Goal: Complete application form

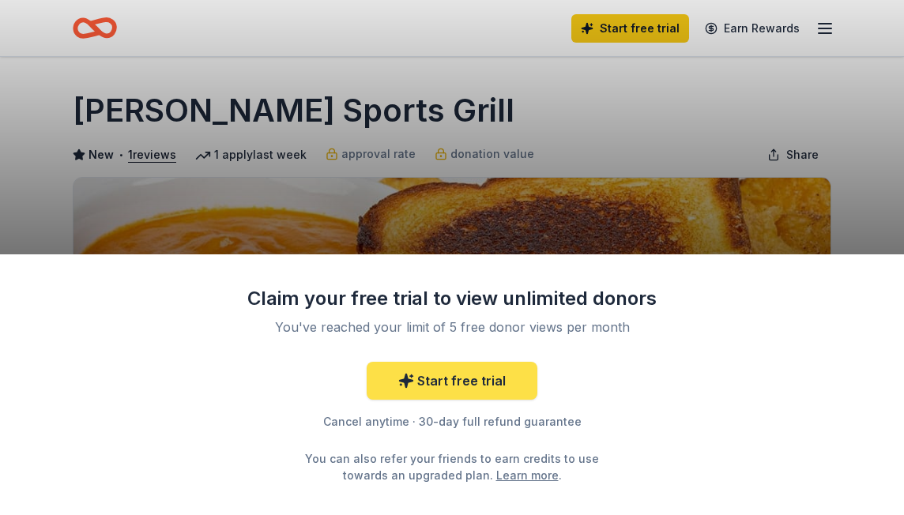
drag, startPoint x: 0, startPoint y: 0, endPoint x: 459, endPoint y: 383, distance: 597.6
click at [459, 383] on link "Start free trial" at bounding box center [452, 381] width 171 height 38
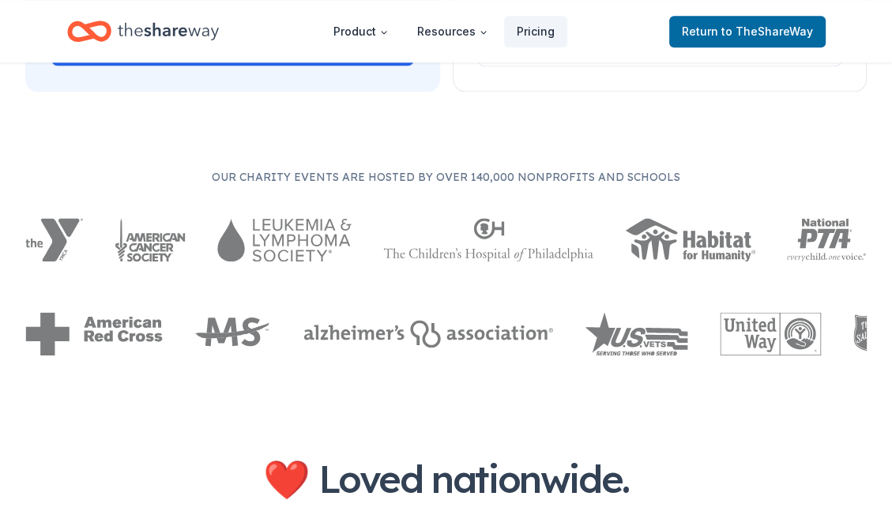
scroll to position [1433, 0]
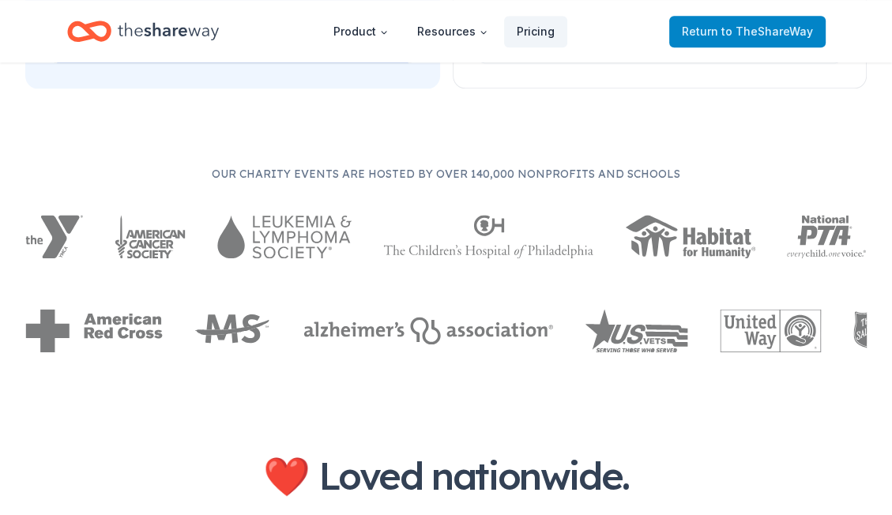
click at [784, 32] on span "to TheShareWay" at bounding box center [768, 30] width 92 height 13
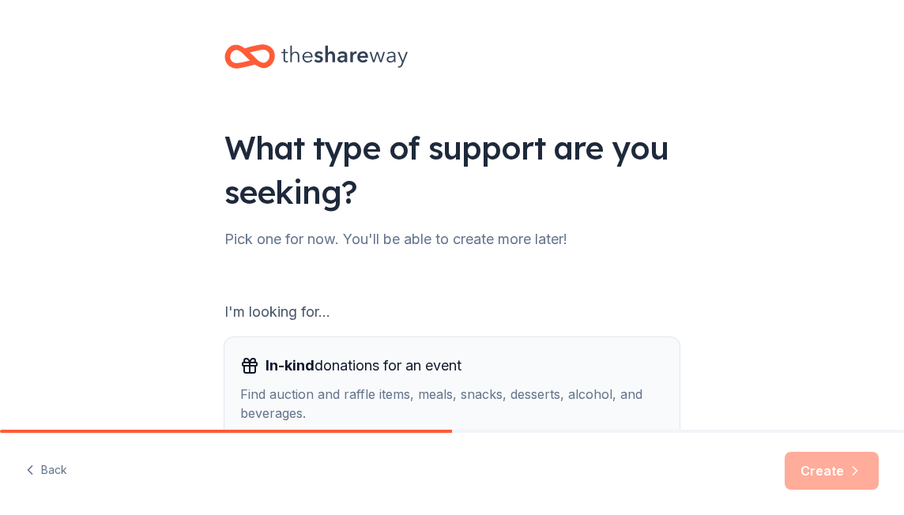
click at [420, 367] on span "In-kind donations for an event" at bounding box center [364, 365] width 196 height 25
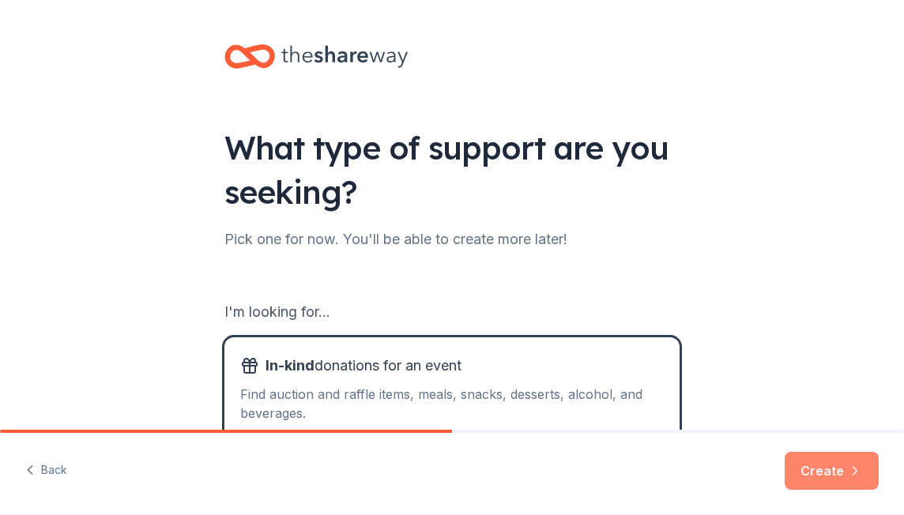
click at [820, 469] on button "Create" at bounding box center [832, 471] width 94 height 38
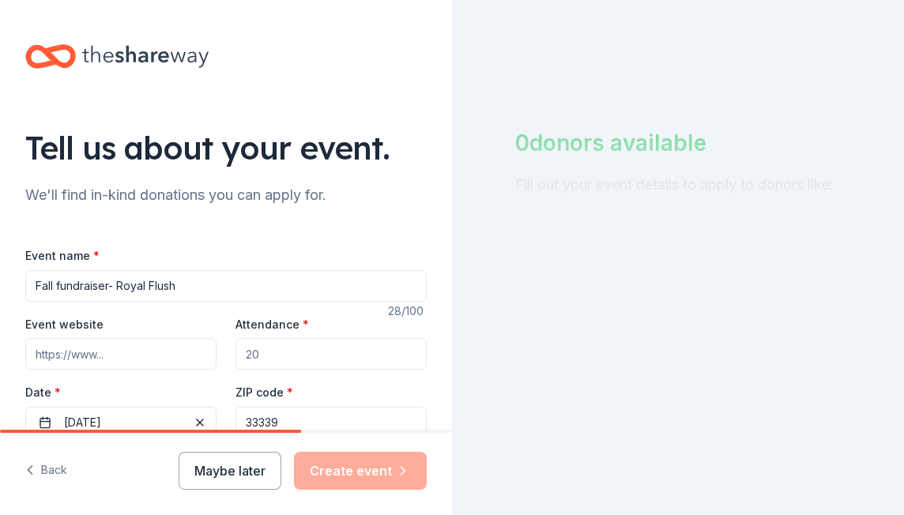
click at [198, 281] on input "Fall fundraiser- Royal Flush" at bounding box center [225, 286] width 401 height 32
type input "F"
type input "Bombay Nights"
type input "[DOMAIN_NAME]"
type input "[EMAIL_ADDRESS][DOMAIN_NAME]"
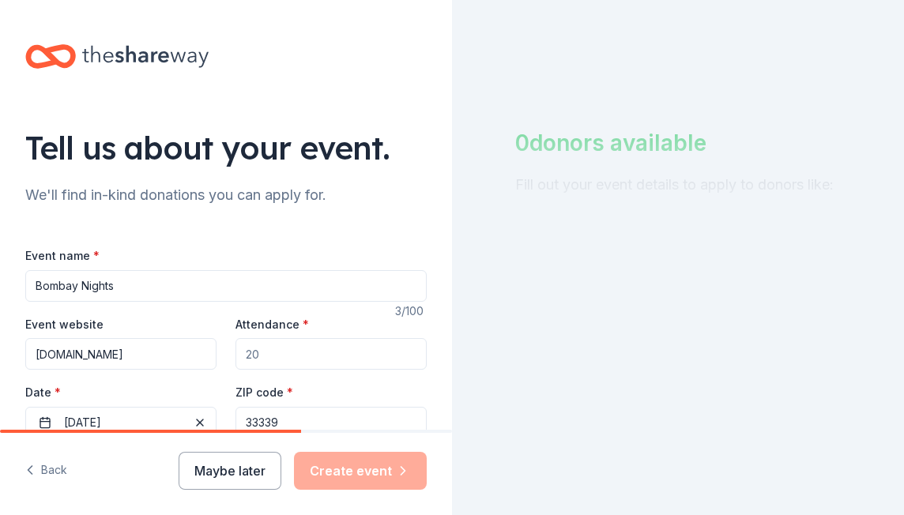
type textarea "The Bombay Nights [DATE] evening event will be held at the [GEOGRAPHIC_DATA] an…"
click at [265, 354] on input "Attendance *" at bounding box center [331, 354] width 191 height 32
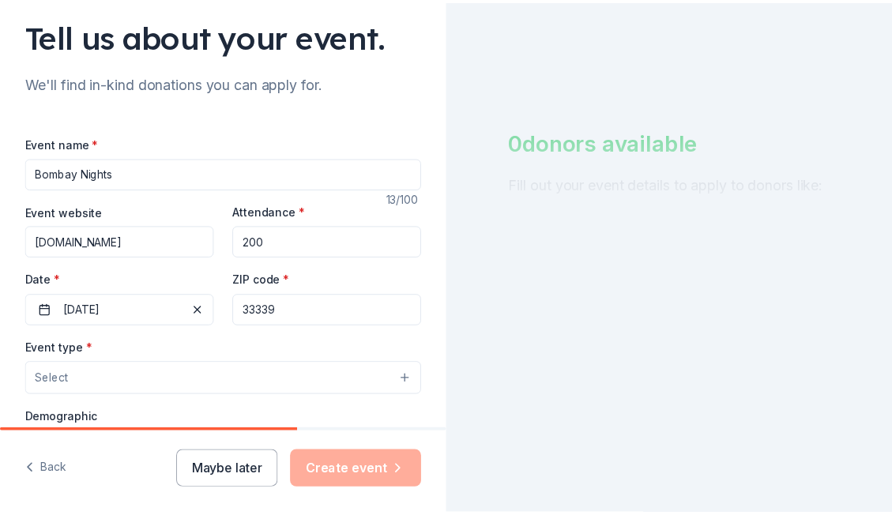
scroll to position [158, 0]
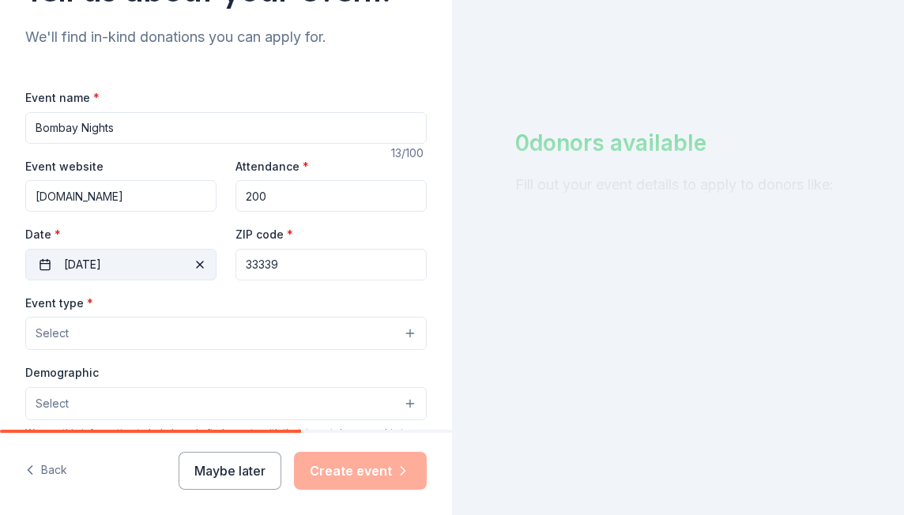
type input "200"
click at [104, 262] on button "[DATE]" at bounding box center [120, 265] width 191 height 32
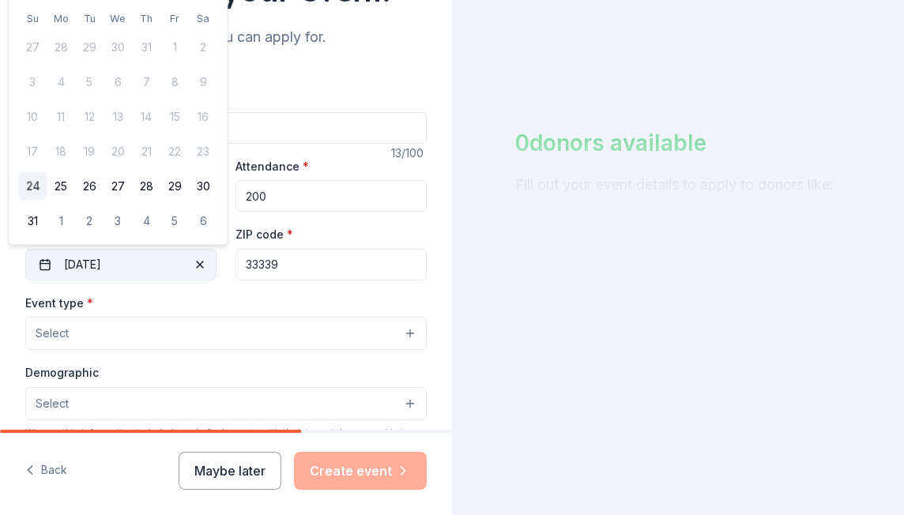
click at [134, 261] on button "[DATE]" at bounding box center [120, 265] width 191 height 32
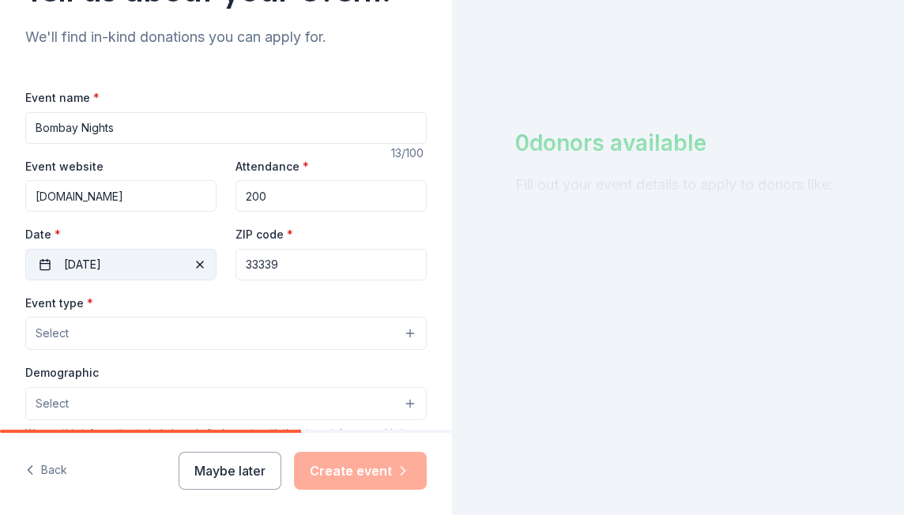
click at [97, 261] on button "[DATE]" at bounding box center [120, 265] width 191 height 32
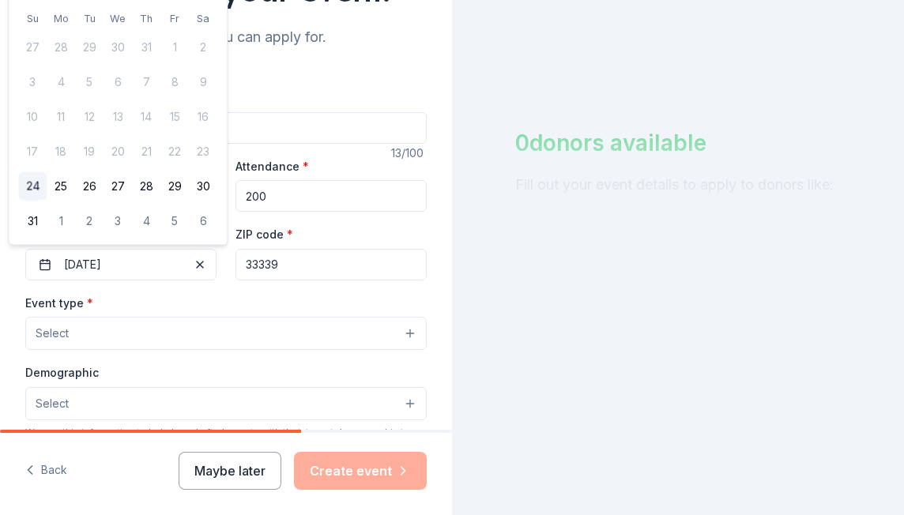
click at [212, 7] on div "[DATE] Su Mo Tu We Th Fr Sa 27 28 29 30 31 1 2 3 4 5 6 7 8 9 10 11 12 13 14 15 …" at bounding box center [117, 106] width 199 height 260
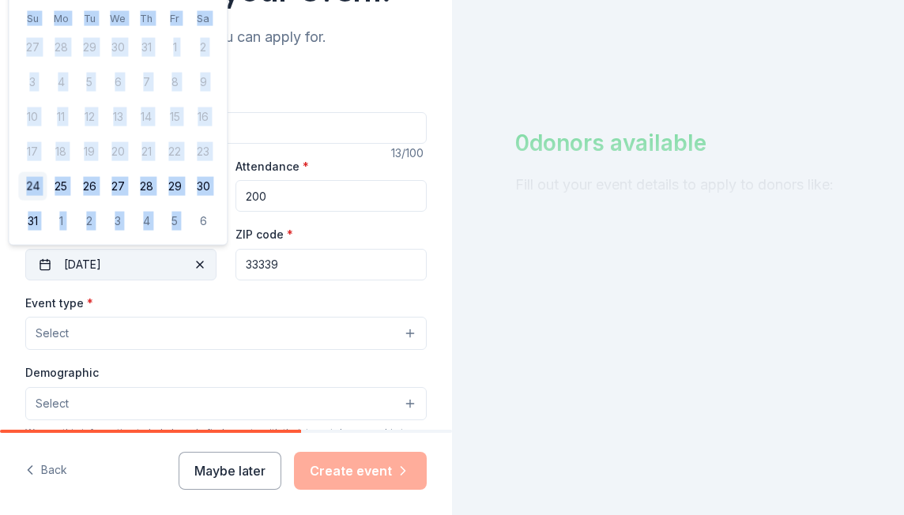
click at [128, 263] on button "[DATE]" at bounding box center [120, 265] width 191 height 32
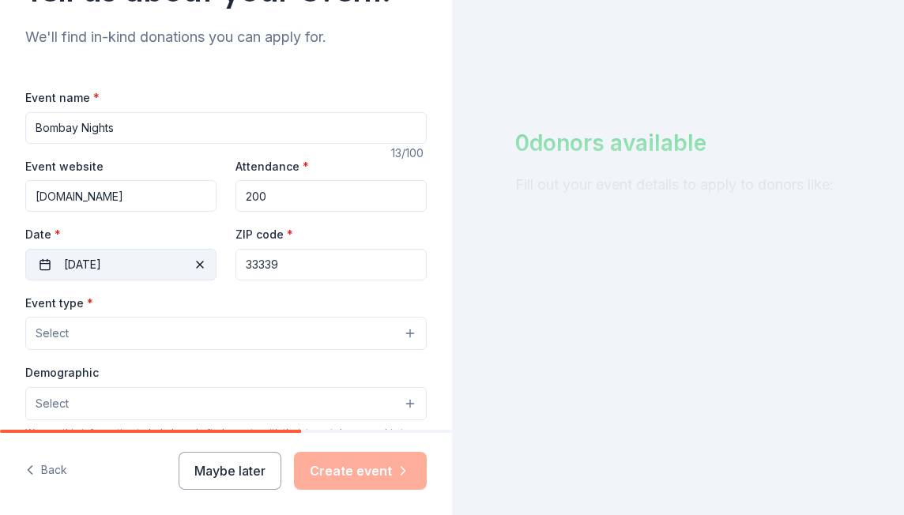
click at [43, 264] on button "[DATE]" at bounding box center [120, 265] width 191 height 32
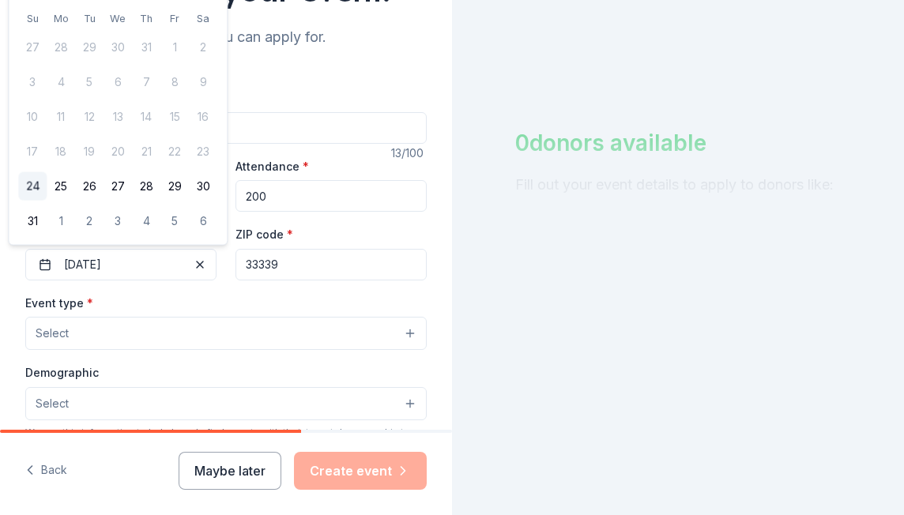
click at [218, 9] on div "[DATE] Su Mo Tu We Th Fr Sa 27 28 29 30 31 1 2 3 4 5 6 7 8 9 10 11 12 13 14 15 …" at bounding box center [118, 105] width 218 height 279
click at [198, 266] on span "button" at bounding box center [199, 264] width 19 height 19
click at [47, 268] on button "Pick a date" at bounding box center [120, 265] width 191 height 32
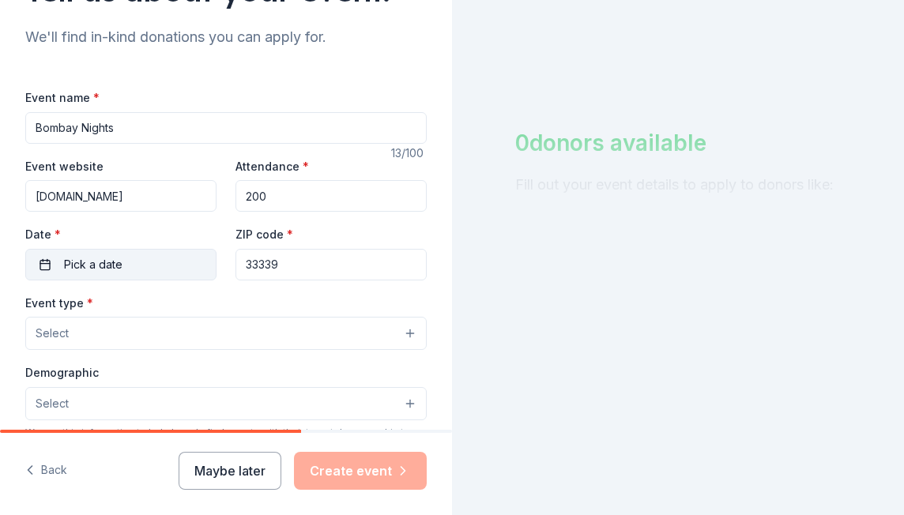
click at [47, 266] on button "Pick a date" at bounding box center [120, 265] width 191 height 32
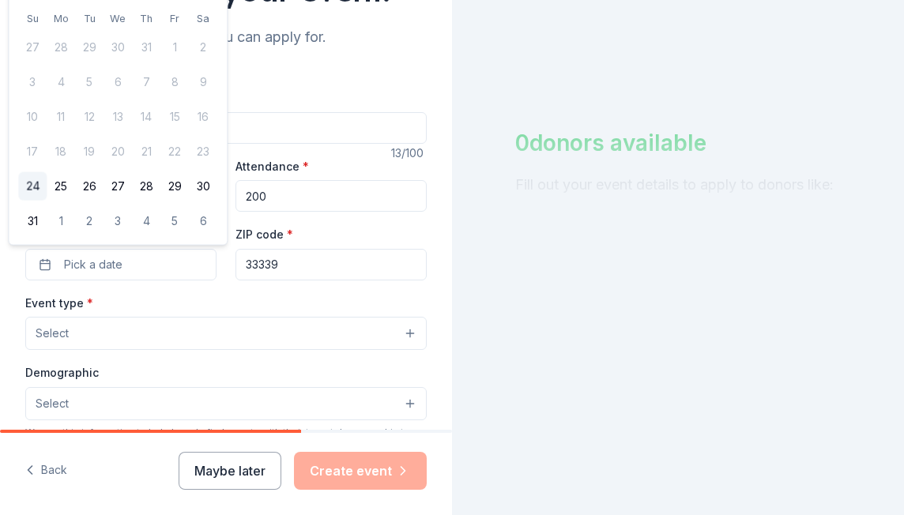
click at [199, 11] on th "Sa" at bounding box center [203, 18] width 28 height 17
click at [209, 132] on tbody "27 28 29 30 31 1 2 3 4 5 6 7 8 9 10 11 12 13 14 15 16 17 18 19 20 21 22 23 24 2…" at bounding box center [117, 131] width 199 height 209
click at [79, 258] on span "Pick a date" at bounding box center [93, 264] width 58 height 19
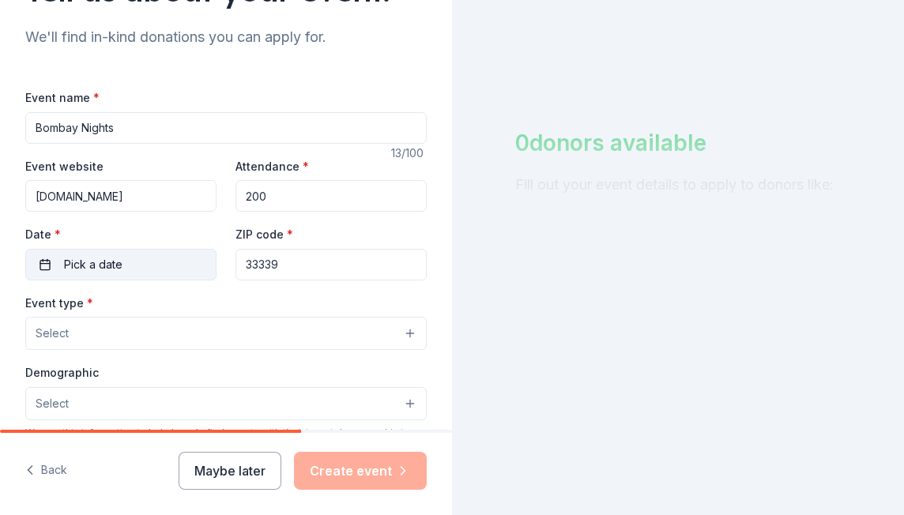
click at [67, 261] on span "Pick a date" at bounding box center [93, 264] width 58 height 19
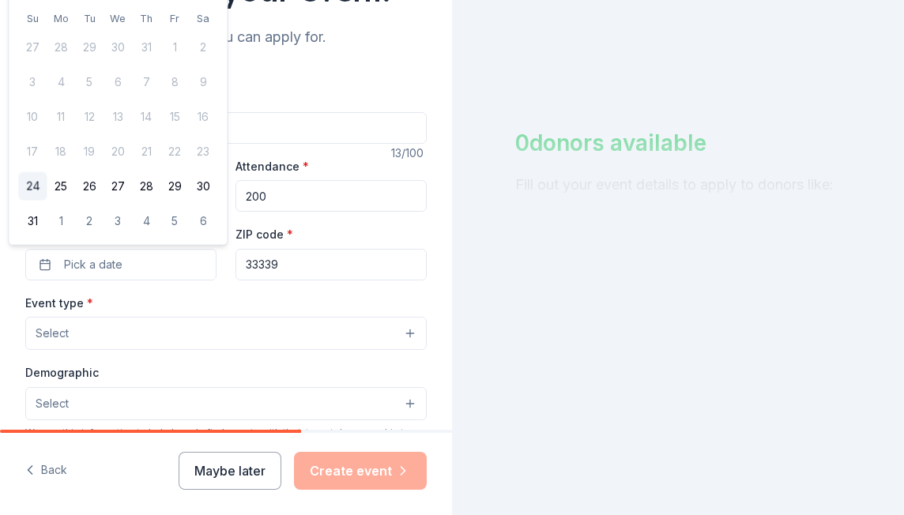
click at [201, 7] on div "[DATE] Su Mo Tu We Th Fr Sa 27 28 29 30 31 1 2 3 4 5 6 7 8 9 10 11 12 13 14 15 …" at bounding box center [117, 106] width 199 height 260
click at [242, 473] on button "Maybe later" at bounding box center [230, 471] width 103 height 38
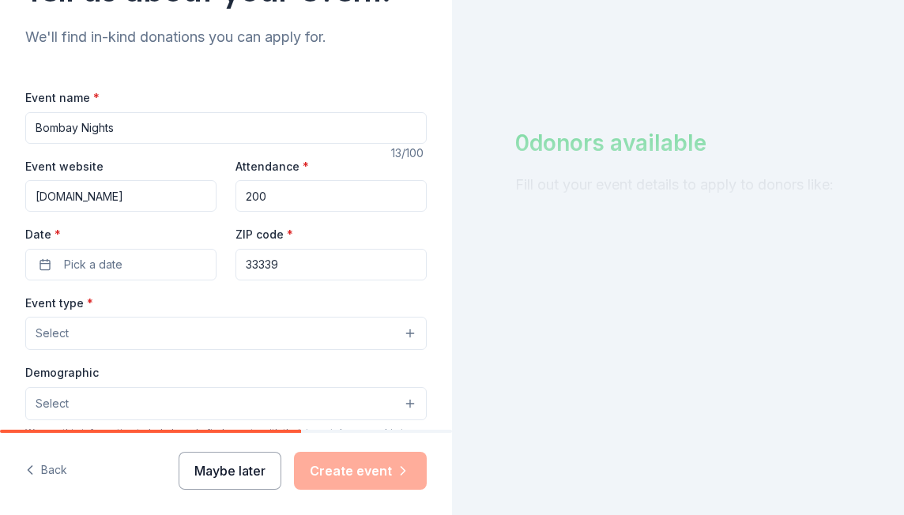
click at [242, 473] on button "Maybe later" at bounding box center [230, 471] width 103 height 38
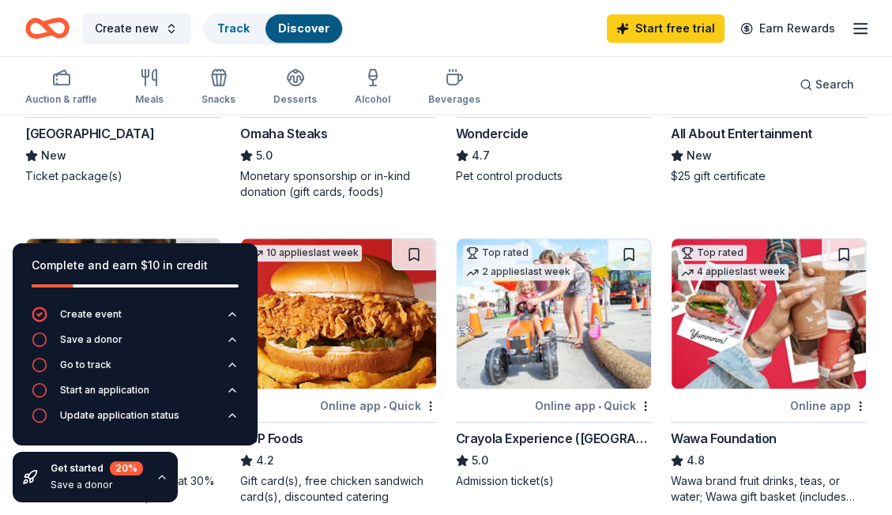
scroll to position [1159, 0]
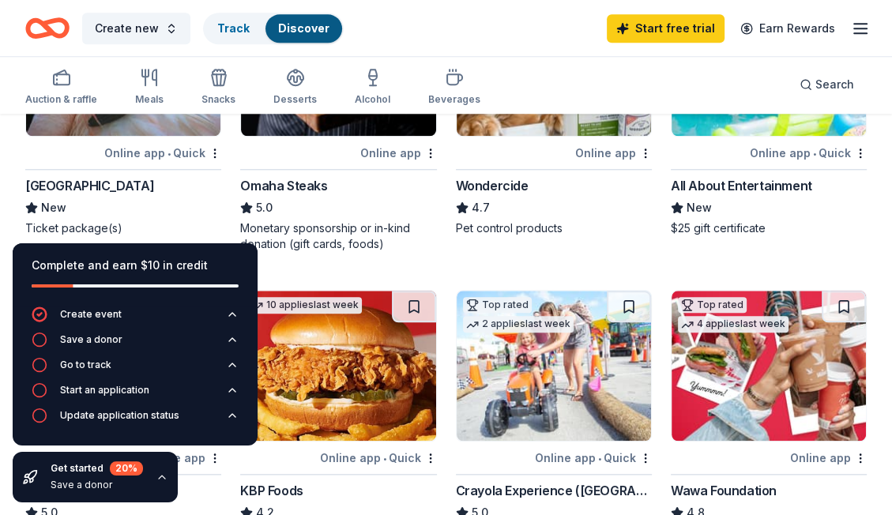
click at [394, 150] on div "Online app" at bounding box center [398, 153] width 77 height 20
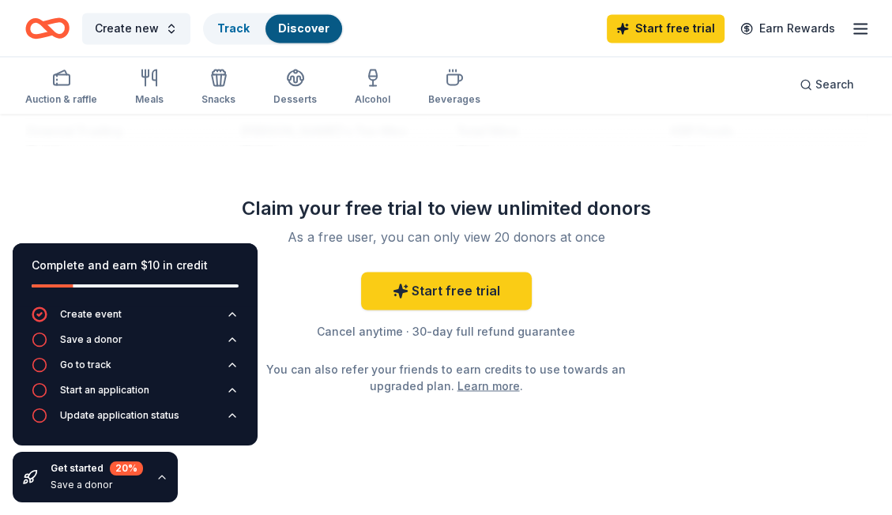
scroll to position [1871, 0]
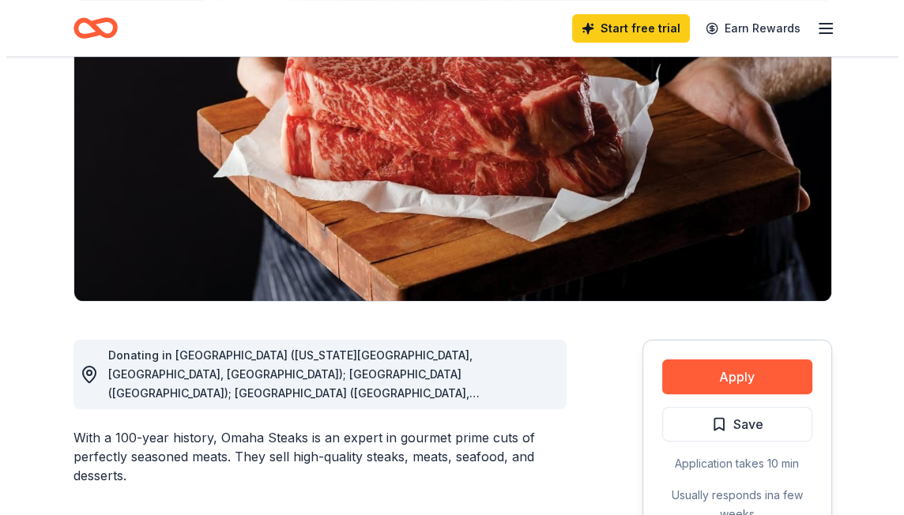
scroll to position [210, 0]
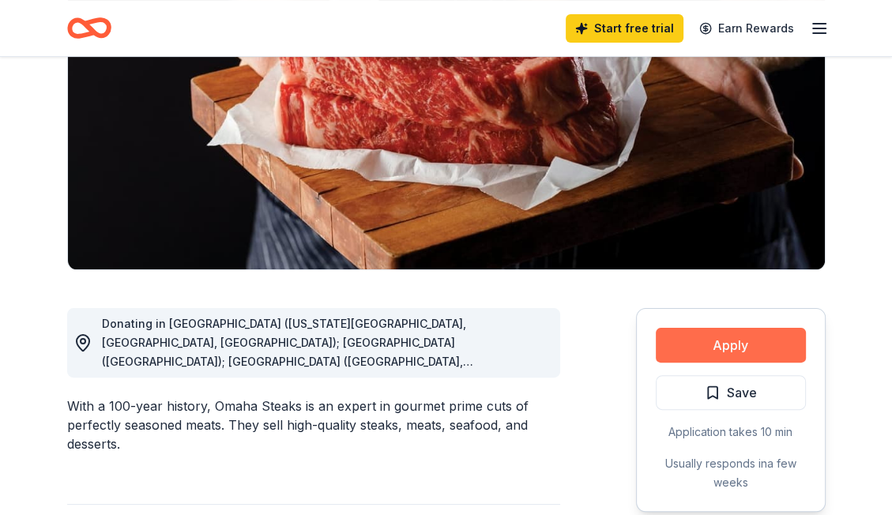
click at [736, 349] on button "Apply" at bounding box center [731, 345] width 150 height 35
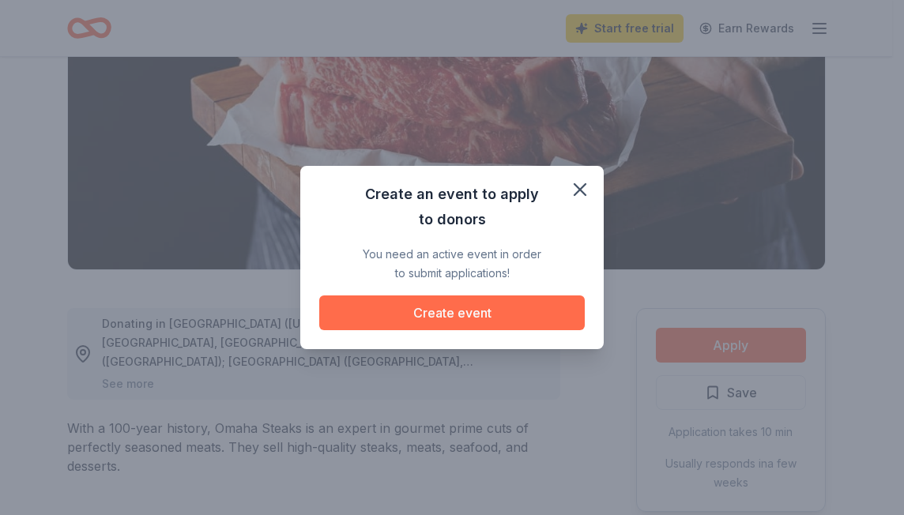
click at [484, 314] on button "Create event" at bounding box center [452, 313] width 266 height 35
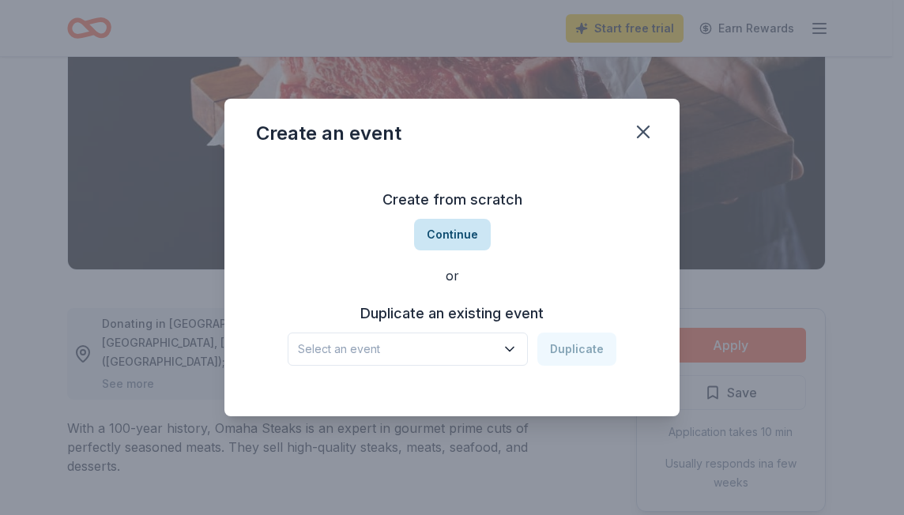
click at [465, 229] on button "Continue" at bounding box center [452, 235] width 77 height 32
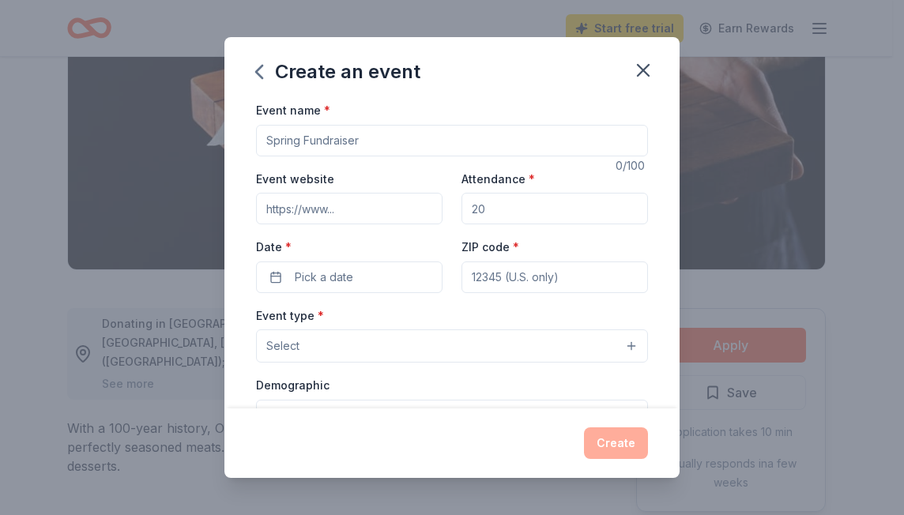
click at [367, 138] on input "Event name *" at bounding box center [452, 141] width 392 height 32
type input "Bombay Nights"
type input "[DOMAIN_NAME]"
type input "200"
type input "33339"
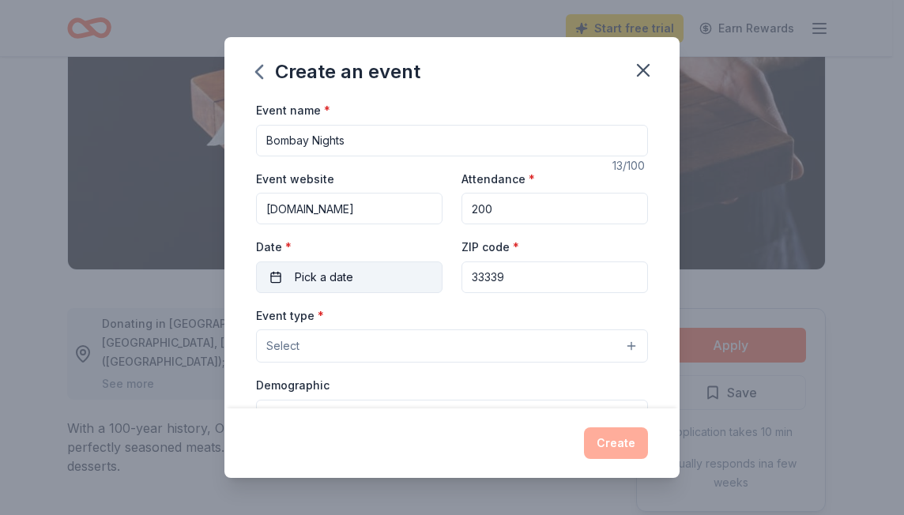
click at [280, 278] on button "Pick a date" at bounding box center [349, 278] width 187 height 32
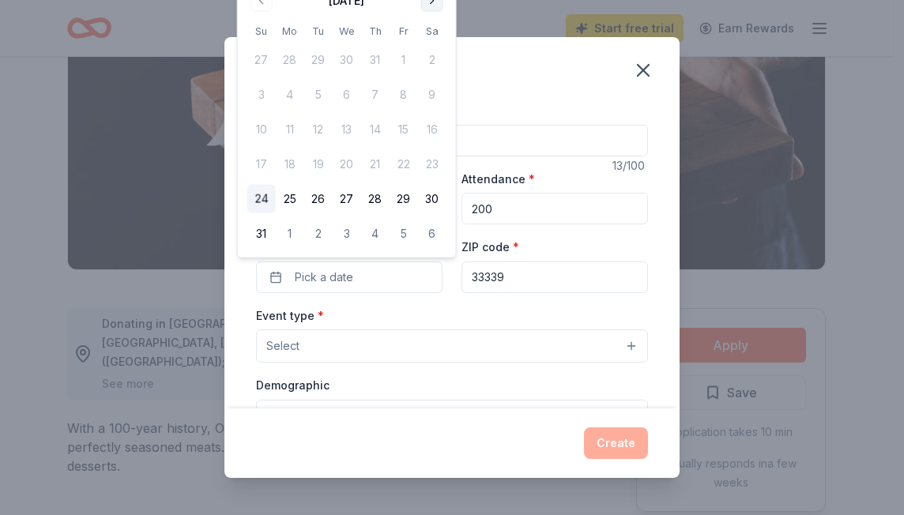
click at [431, 2] on button "Go to next month" at bounding box center [432, 1] width 22 height 22
click at [431, 2] on div "Create an event Event name * Bombay Nights 13 /100 Event website cgbombaynights…" at bounding box center [452, 257] width 904 height 515
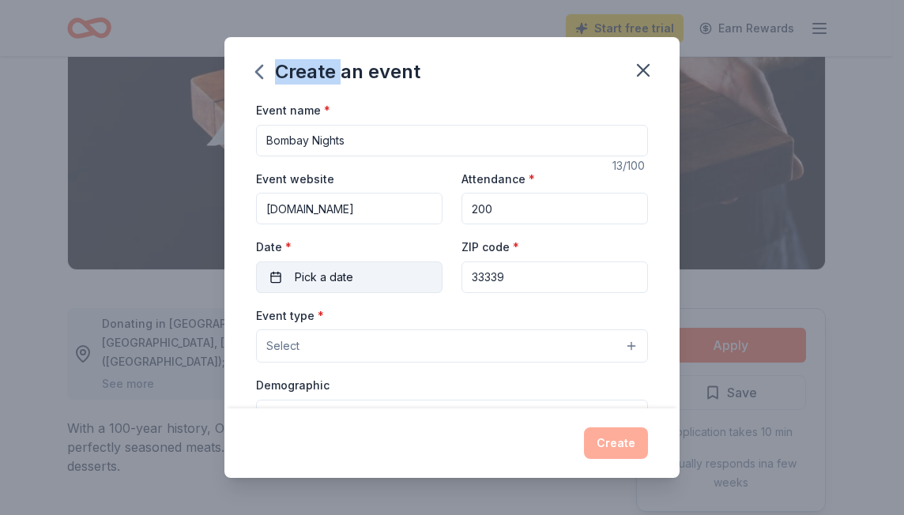
click at [278, 278] on button "Pick a date" at bounding box center [349, 278] width 187 height 32
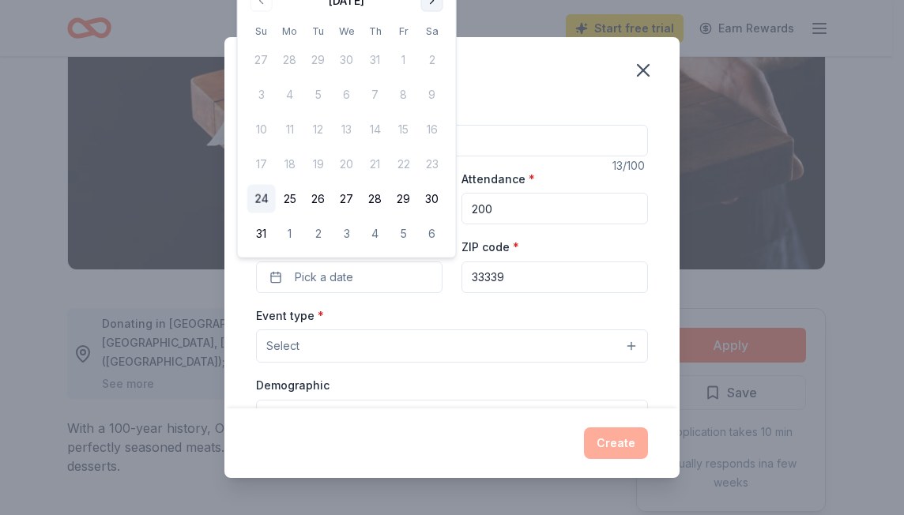
click at [435, 2] on button "Go to next month" at bounding box center [432, 1] width 22 height 22
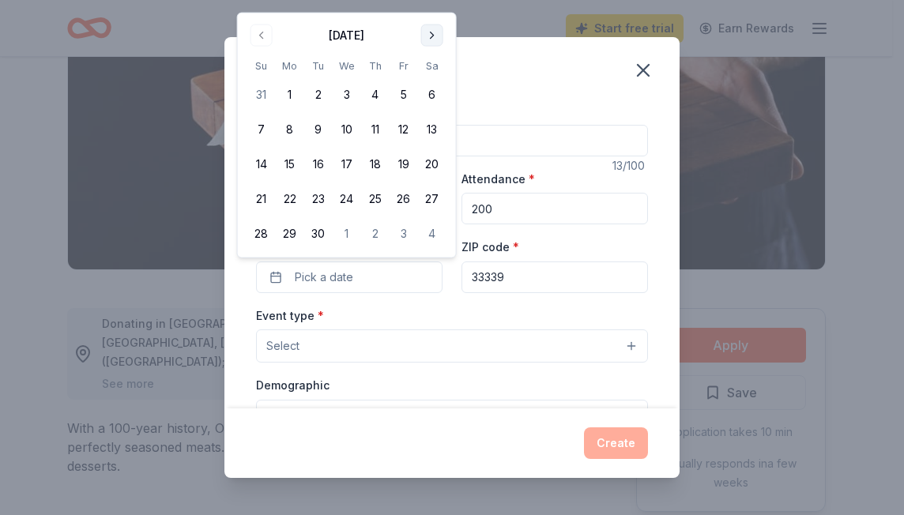
click at [431, 32] on button "Go to next month" at bounding box center [432, 35] width 22 height 22
click at [431, 164] on button "18" at bounding box center [432, 164] width 28 height 28
click at [618, 345] on button "Select" at bounding box center [452, 346] width 392 height 33
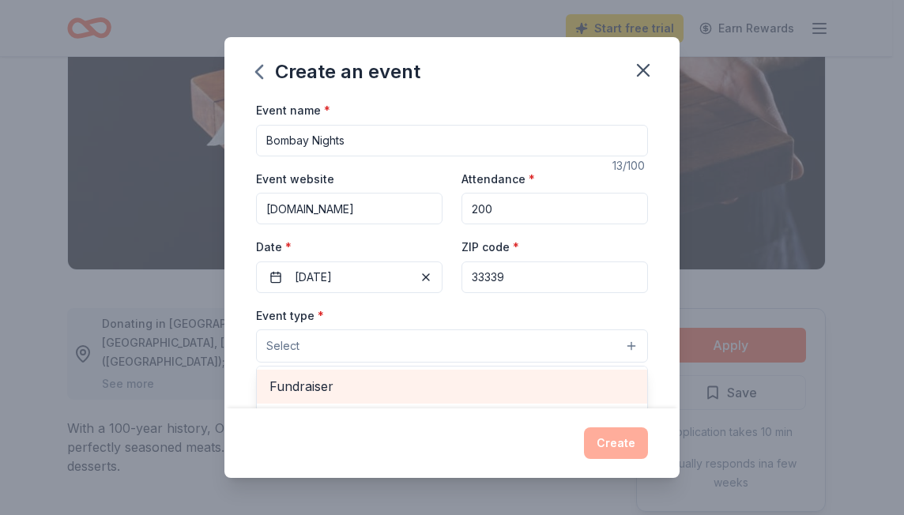
click at [458, 384] on span "Fundraiser" at bounding box center [451, 386] width 365 height 21
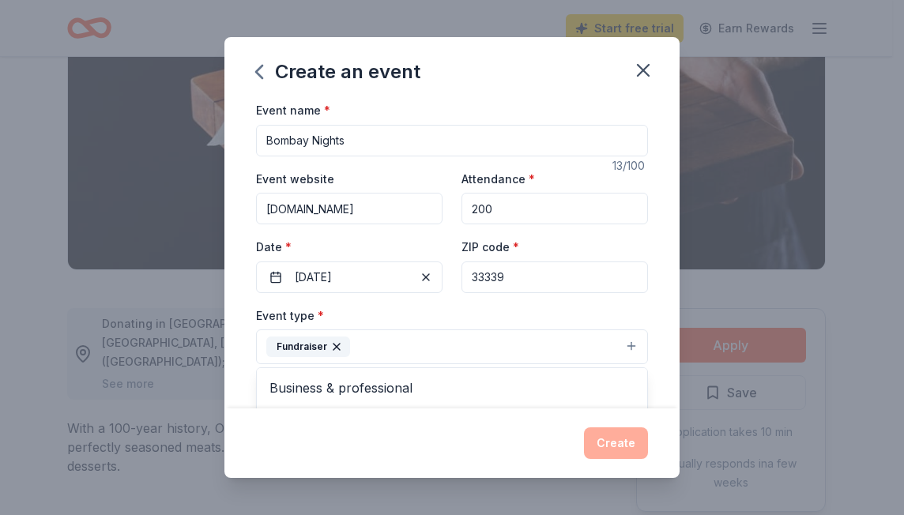
click at [613, 443] on div "Create an event Event name * Bombay Nights 13 /100 Event website cgbombaynights…" at bounding box center [451, 257] width 455 height 441
click at [330, 389] on div "Demographic Select" at bounding box center [452, 406] width 392 height 58
click at [623, 444] on div "Create" at bounding box center [452, 444] width 392 height 32
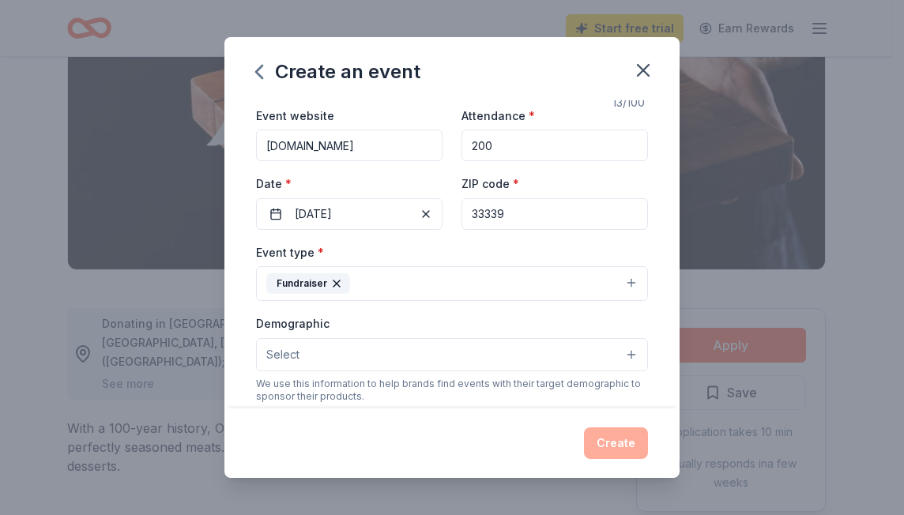
scroll to position [95, 0]
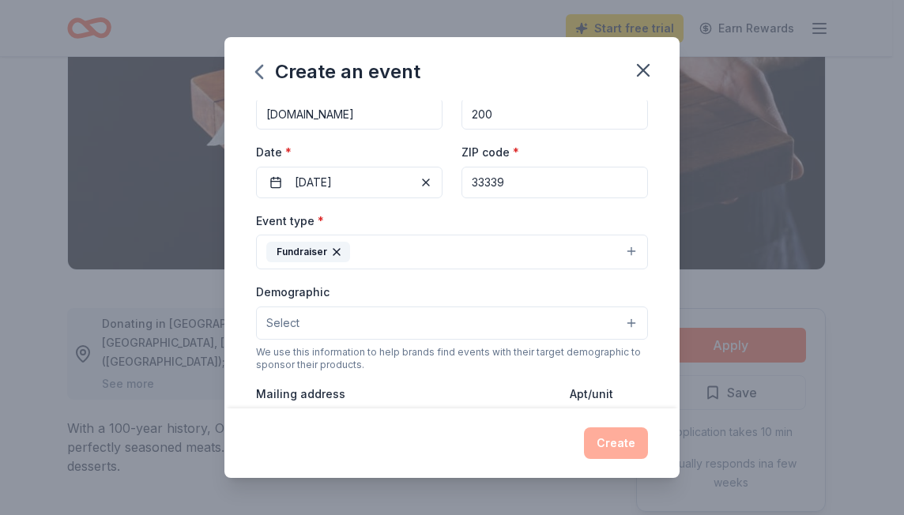
click at [618, 324] on button "Select" at bounding box center [452, 323] width 392 height 33
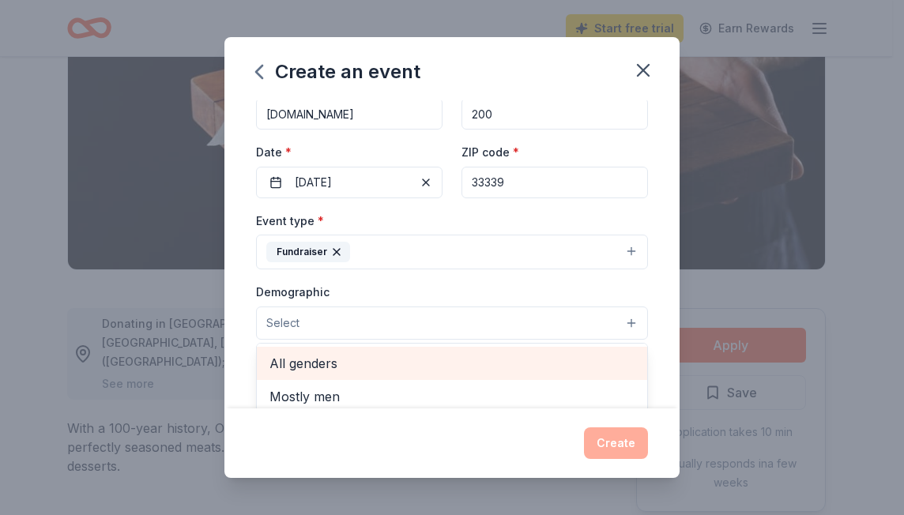
click at [403, 365] on span "All genders" at bounding box center [451, 363] width 365 height 21
click at [403, 365] on span "Mostly men" at bounding box center [451, 365] width 365 height 21
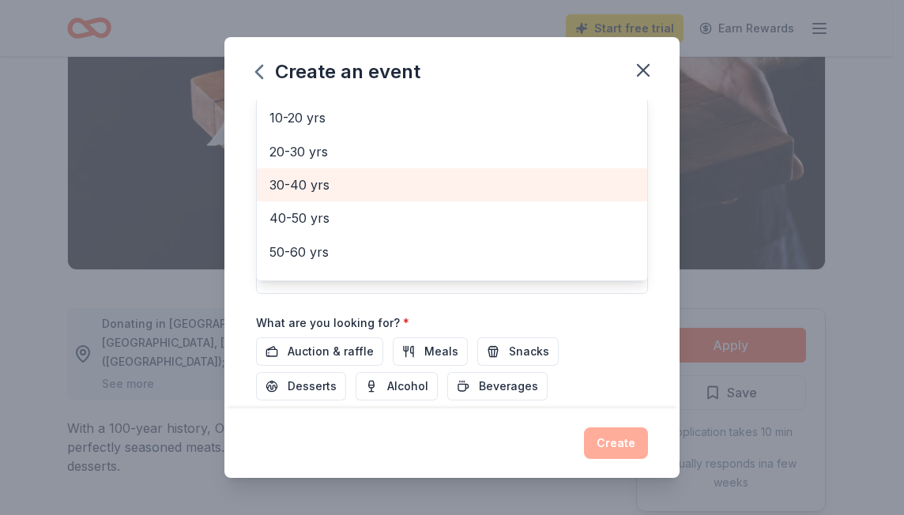
click at [335, 181] on span "30-40 yrs" at bounding box center [451, 185] width 365 height 21
click at [335, 208] on span "40-50 yrs" at bounding box center [451, 218] width 365 height 21
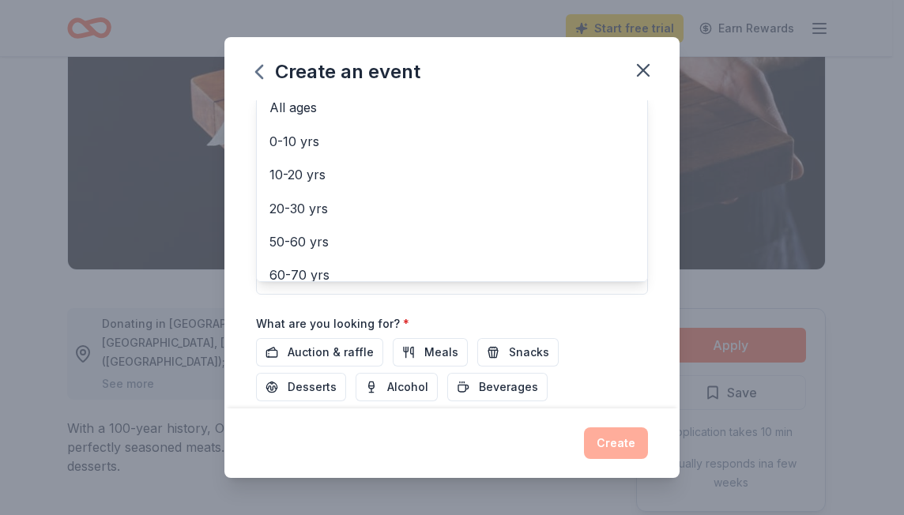
scroll to position [17, 0]
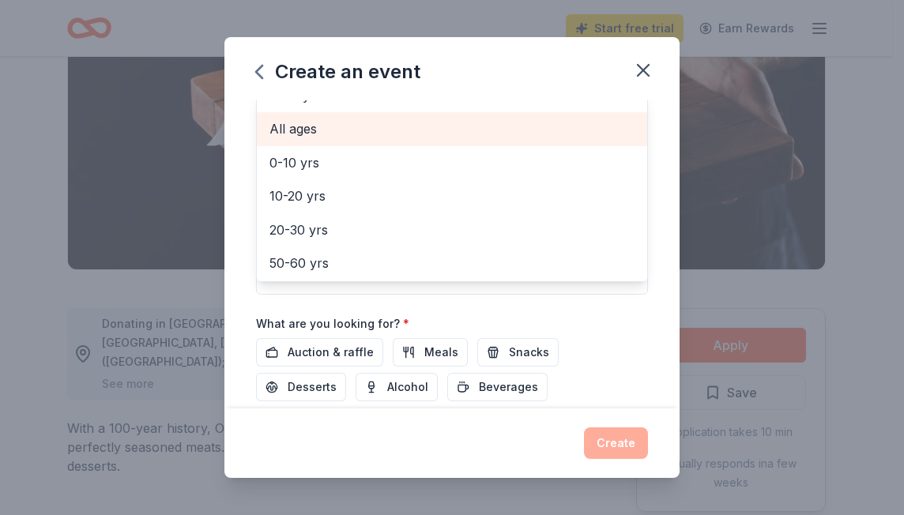
click at [623, 119] on div "All ages" at bounding box center [452, 128] width 390 height 33
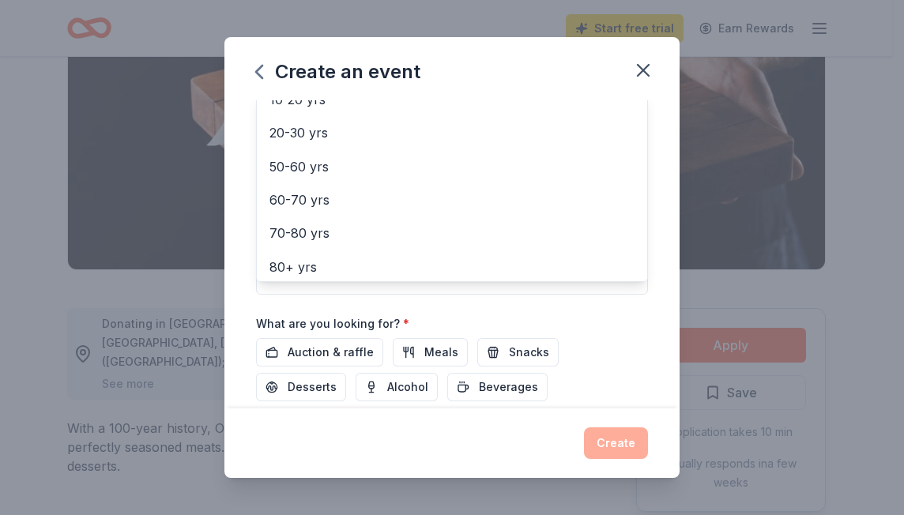
scroll to position [85, 0]
click at [643, 66] on div "Create an event Event name * Bombay Nights 13 /100 Event website cgbombaynights…" at bounding box center [451, 257] width 455 height 441
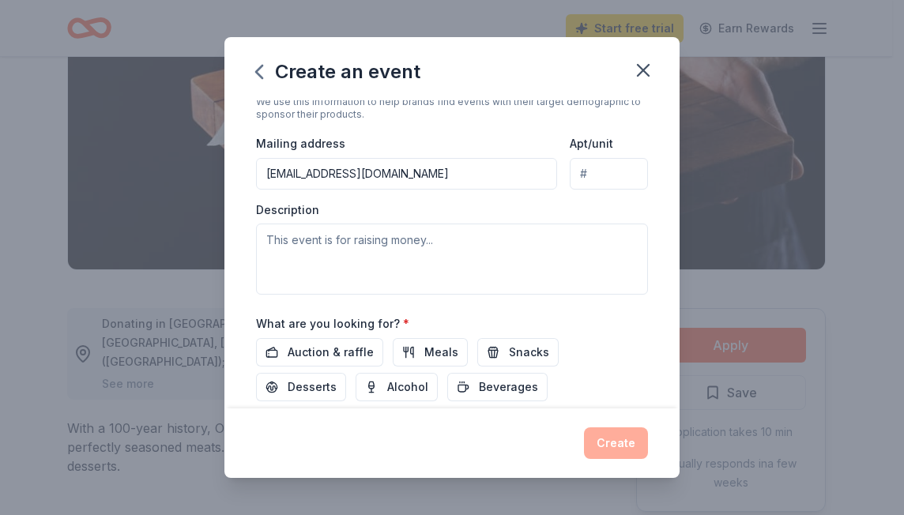
scroll to position [175, 0]
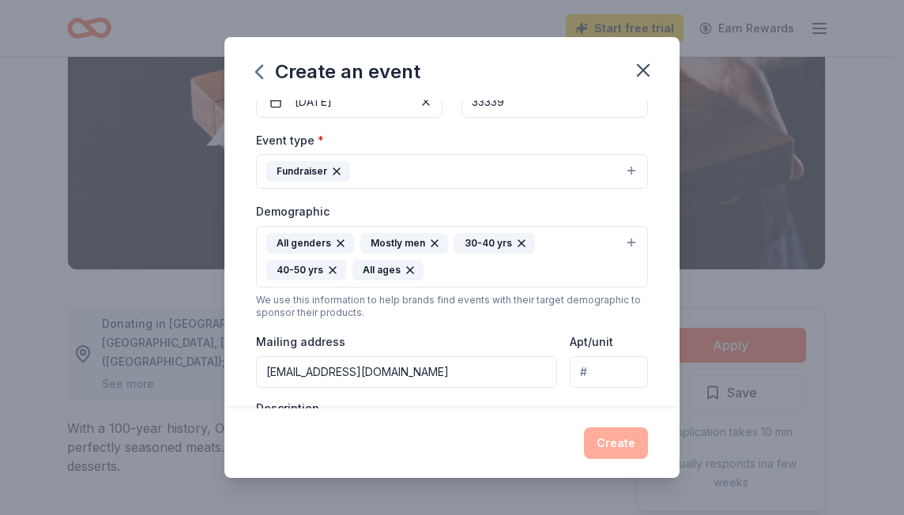
click at [340, 240] on icon "button" at bounding box center [340, 243] width 13 height 13
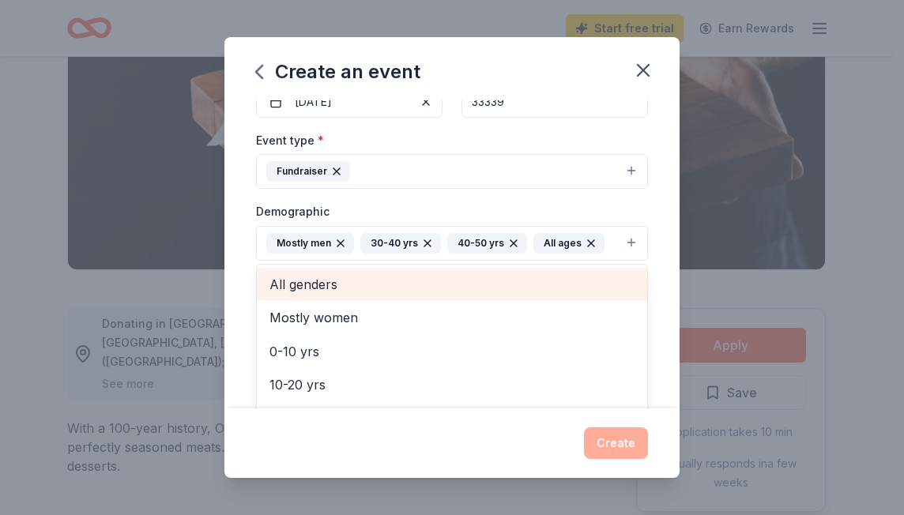
click at [339, 283] on span "All genders" at bounding box center [451, 284] width 365 height 21
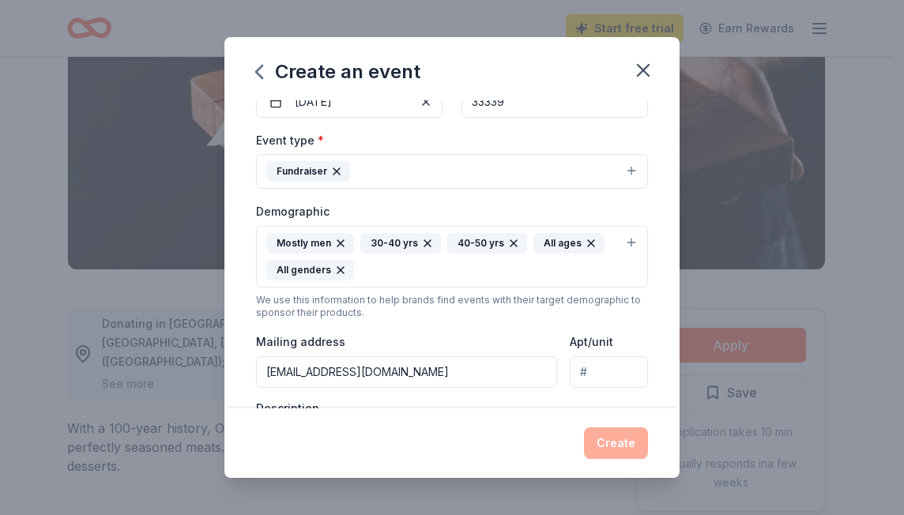
click at [423, 238] on icon "button" at bounding box center [427, 243] width 13 height 13
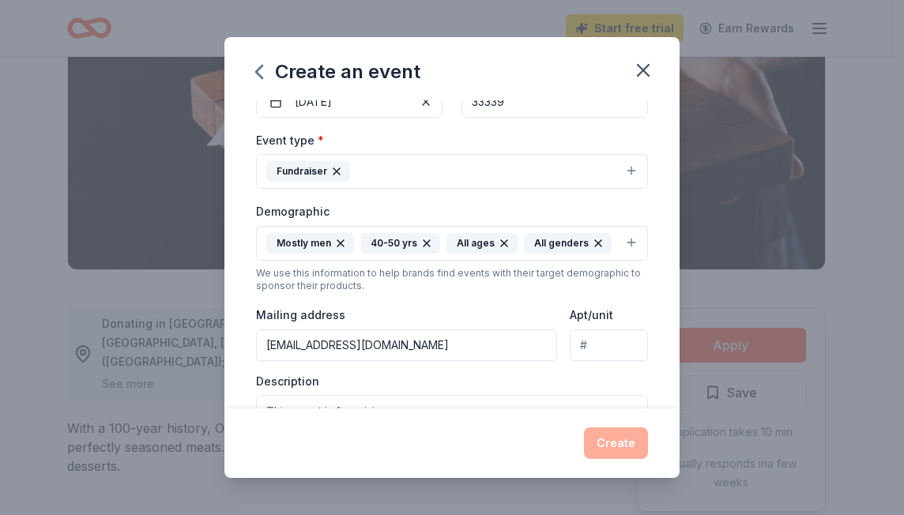
click at [595, 240] on icon "button" at bounding box center [598, 243] width 6 height 6
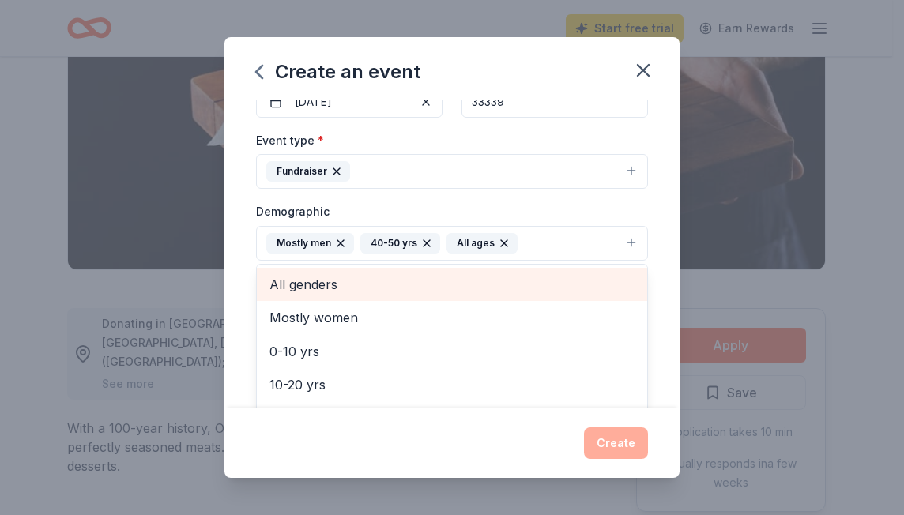
click at [332, 281] on span "All genders" at bounding box center [451, 284] width 365 height 21
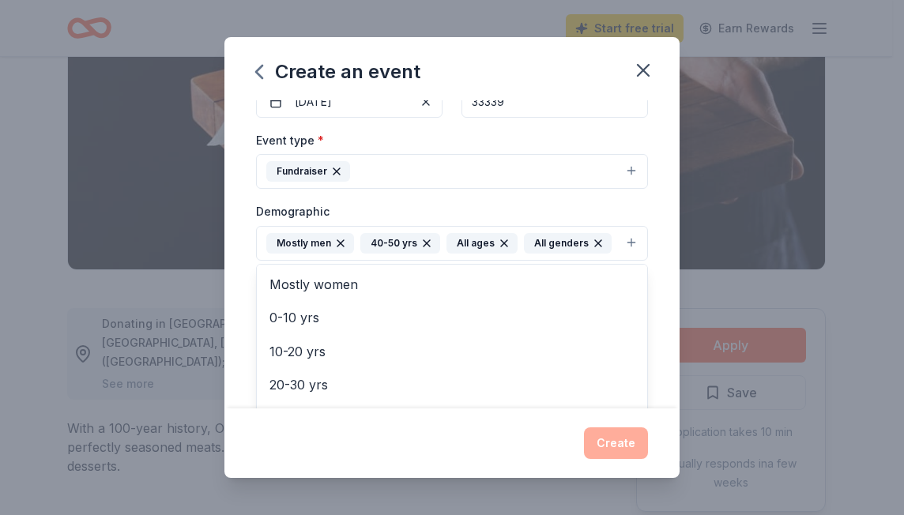
click at [616, 435] on div "Create an event Event name * Bombay Nights 13 /100 Event website cgbombaynights…" at bounding box center [451, 257] width 455 height 441
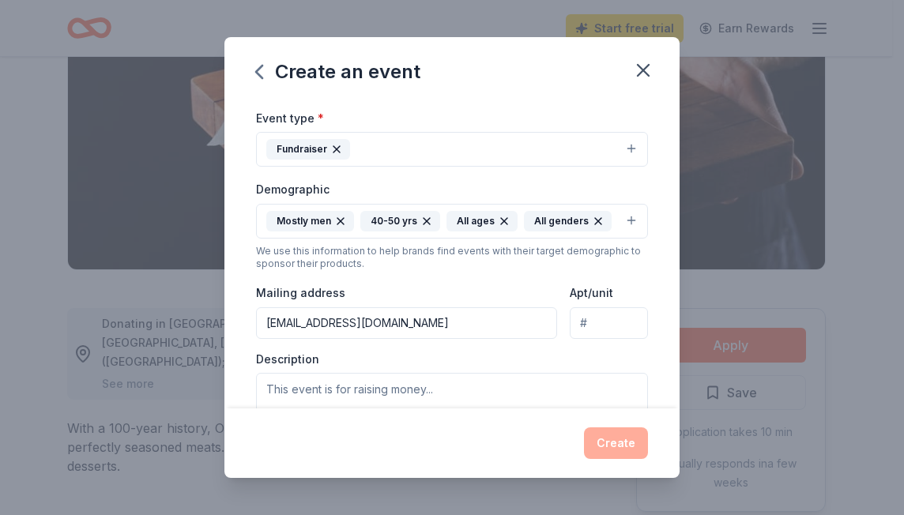
scroll to position [207, 0]
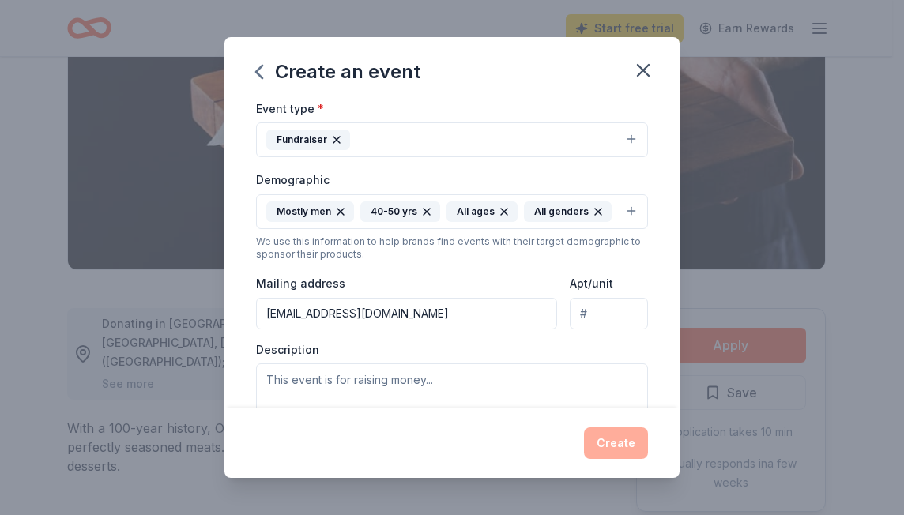
click at [407, 311] on input "[EMAIL_ADDRESS][DOMAIN_NAME]" at bounding box center [406, 314] width 301 height 32
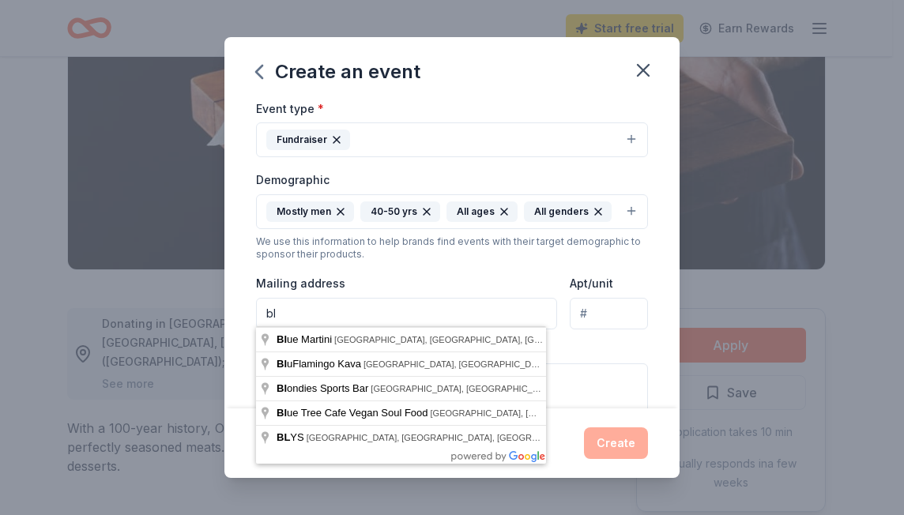
type input "b"
type input "P.O. Box 39555 Fort Lauderdale, Fl 33339"
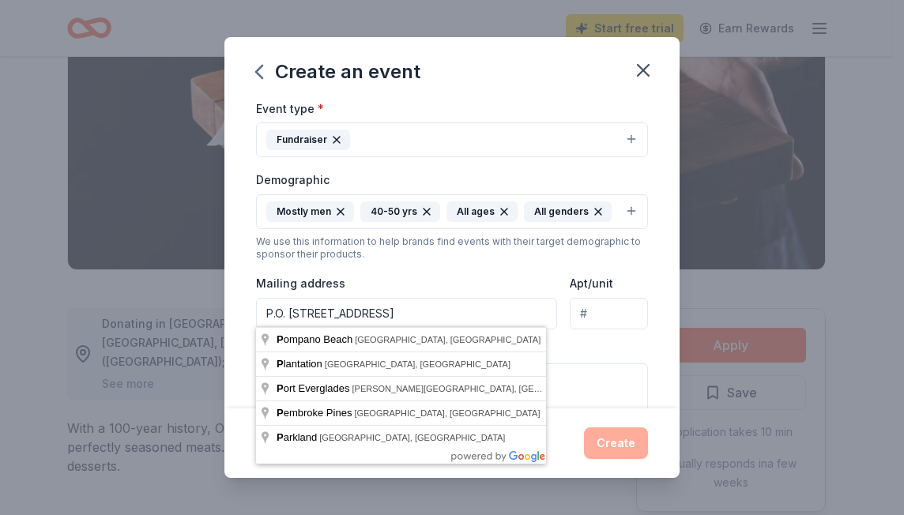
click at [616, 415] on div "Create" at bounding box center [451, 444] width 455 height 70
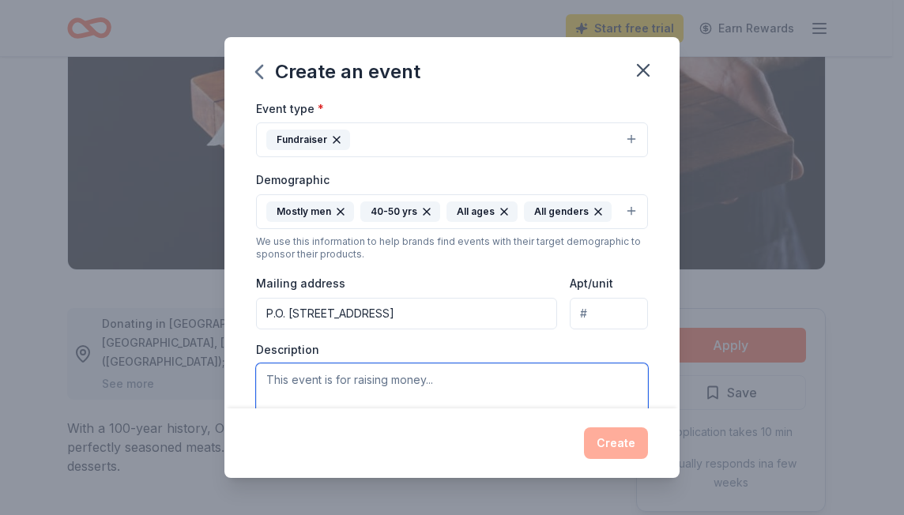
click at [445, 375] on textarea at bounding box center [452, 399] width 392 height 71
type textarea "a"
click at [445, 375] on textarea "An evening event, with a Bollywood casino theme" at bounding box center [452, 399] width 392 height 71
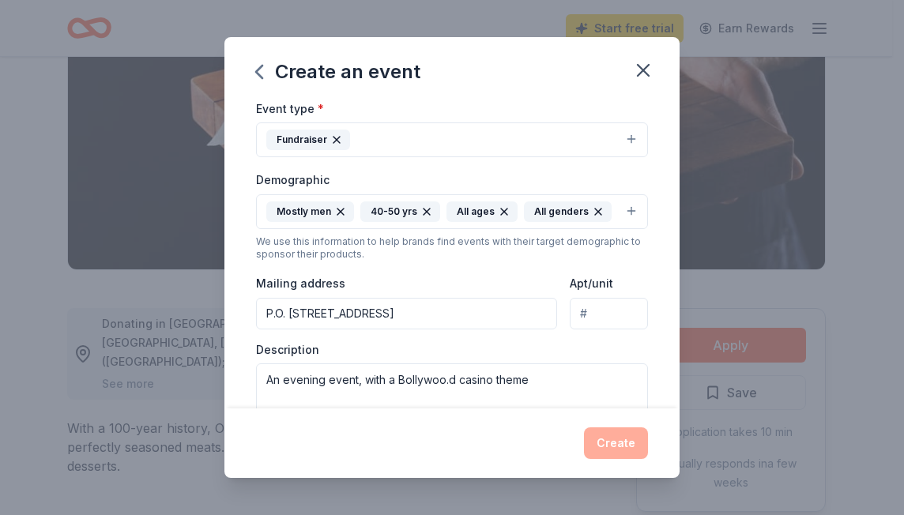
click at [626, 434] on div "Create" at bounding box center [452, 444] width 392 height 32
type textarea "An evening event, with a Bollywood casino theme"
click at [638, 444] on div "Create" at bounding box center [452, 444] width 392 height 32
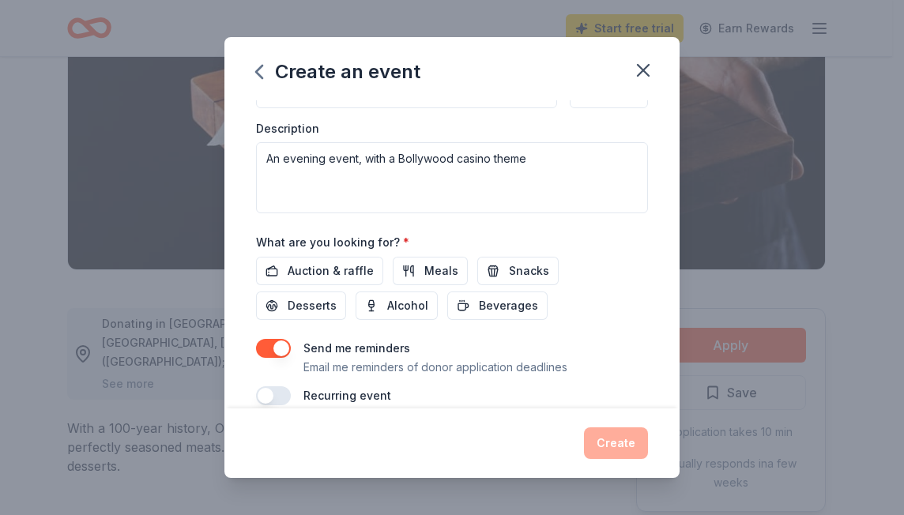
scroll to position [447, 0]
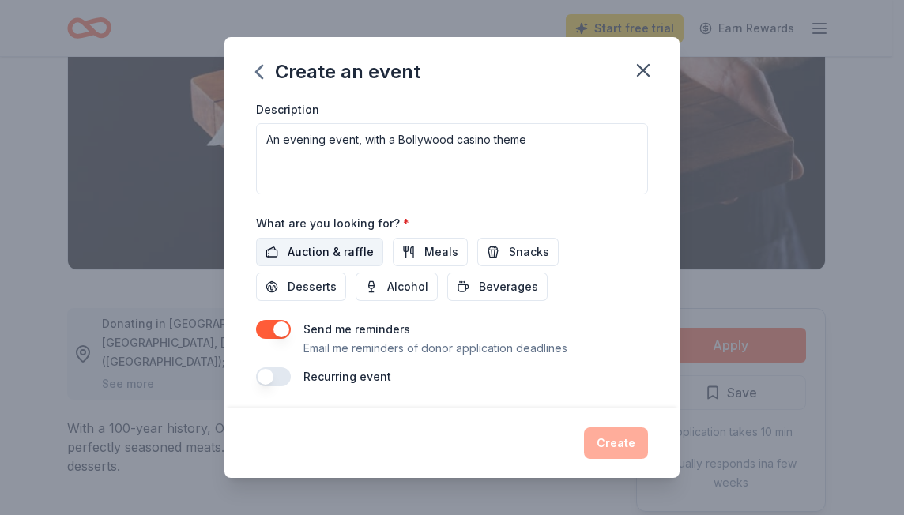
click at [346, 248] on span "Auction & raffle" at bounding box center [331, 252] width 86 height 19
click at [440, 247] on span "Meals" at bounding box center [441, 252] width 34 height 19
click at [316, 243] on span "Auction & raffle" at bounding box center [331, 252] width 86 height 19
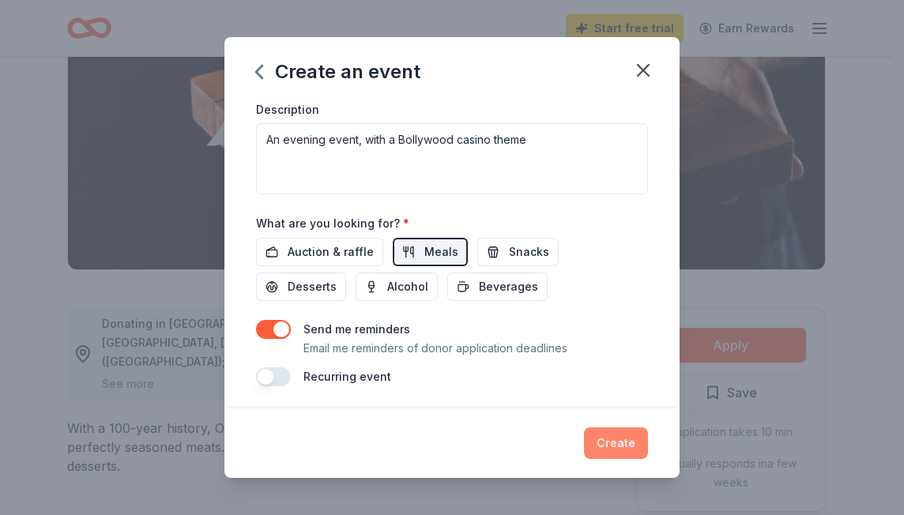
click at [612, 441] on button "Create" at bounding box center [616, 444] width 64 height 32
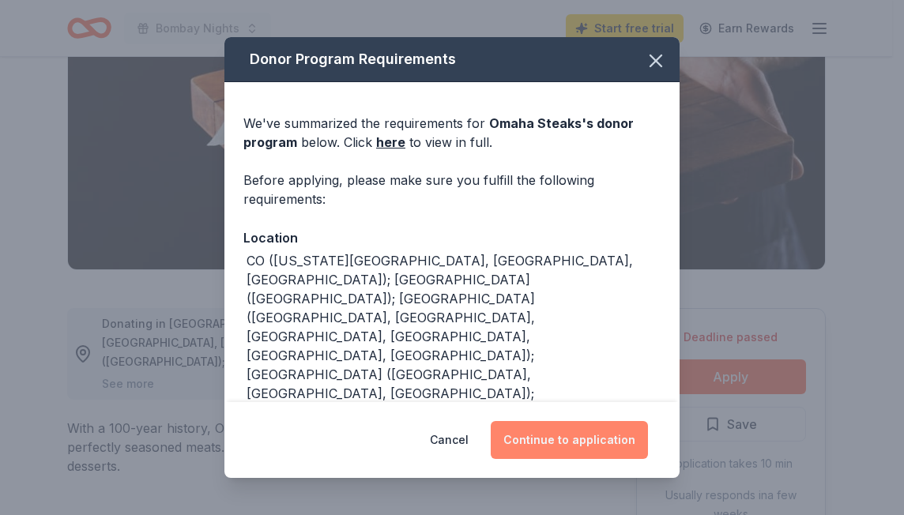
click at [559, 439] on button "Continue to application" at bounding box center [569, 440] width 157 height 38
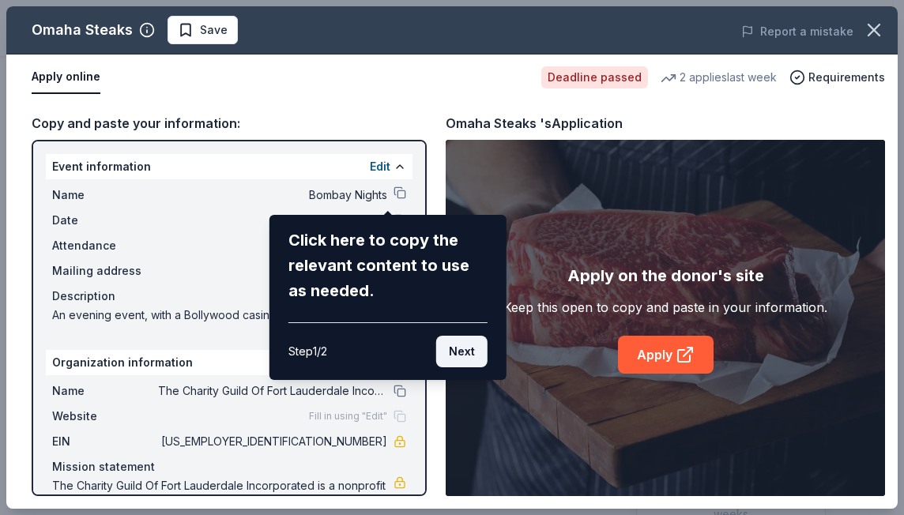
click at [466, 349] on button "Next" at bounding box center [461, 352] width 51 height 32
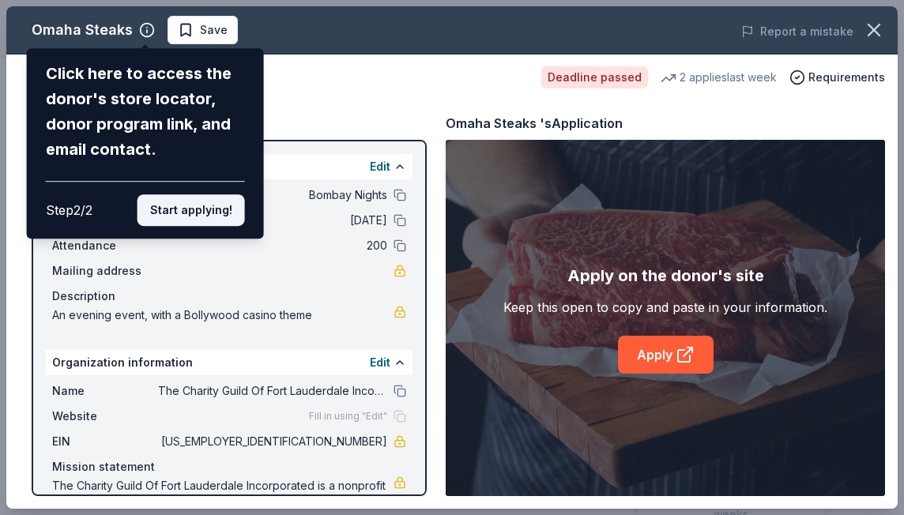
click at [209, 212] on button "Start applying!" at bounding box center [191, 210] width 107 height 32
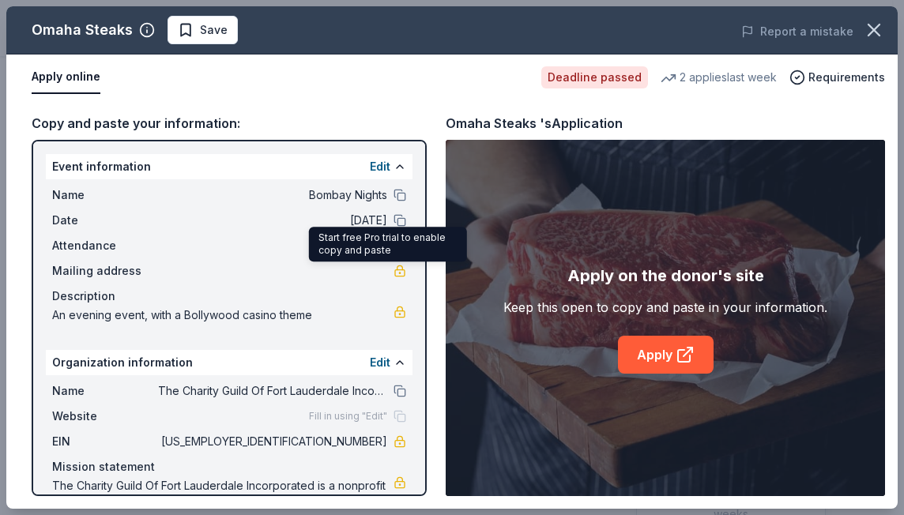
click at [394, 272] on link at bounding box center [400, 271] width 13 height 13
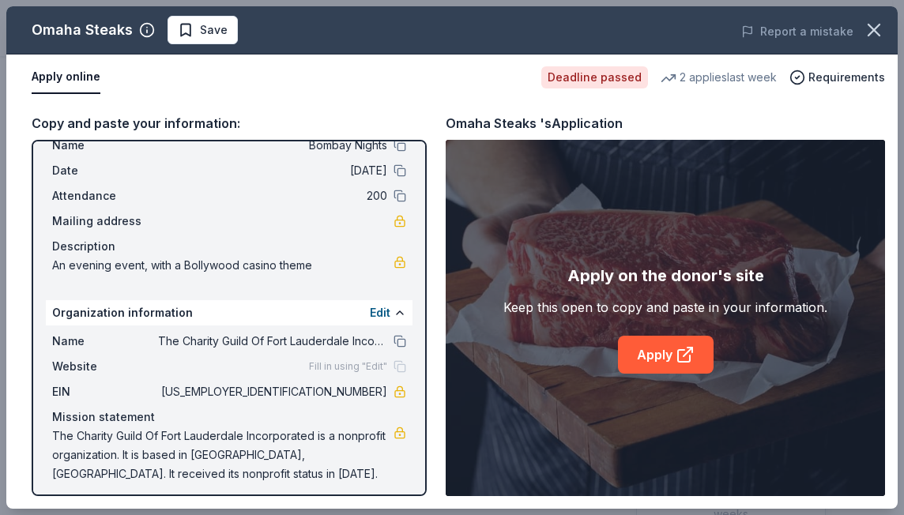
scroll to position [58, 0]
